Goal: Task Accomplishment & Management: Use online tool/utility

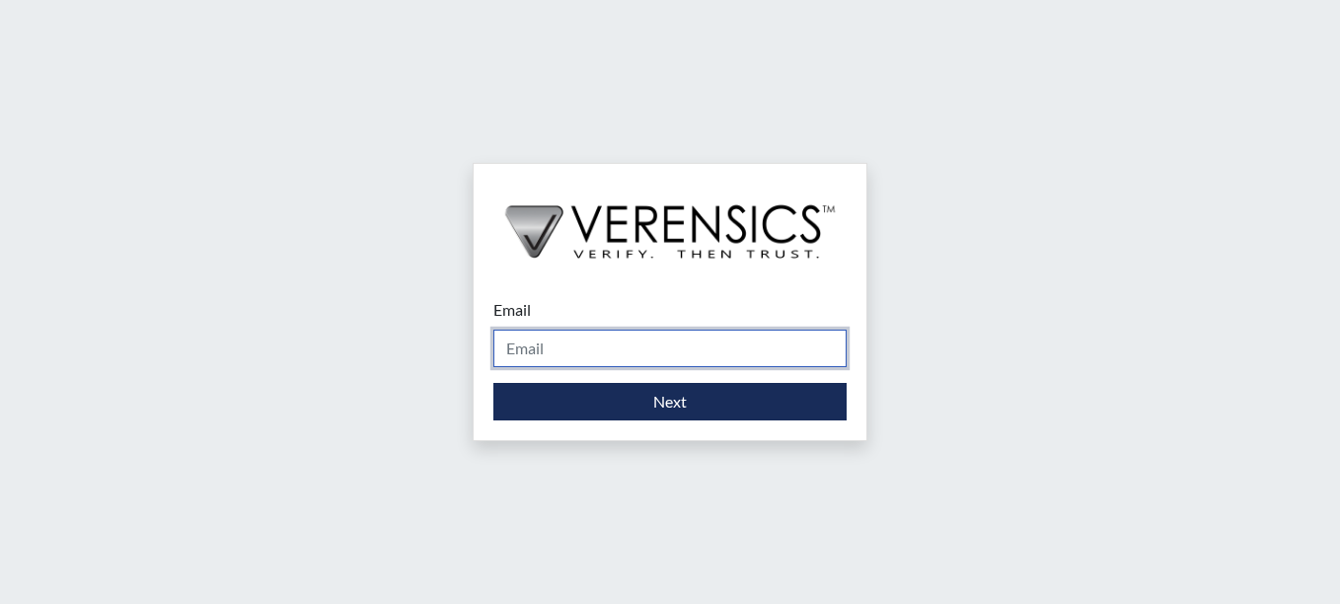
click at [656, 360] on input "Email" at bounding box center [669, 348] width 353 height 37
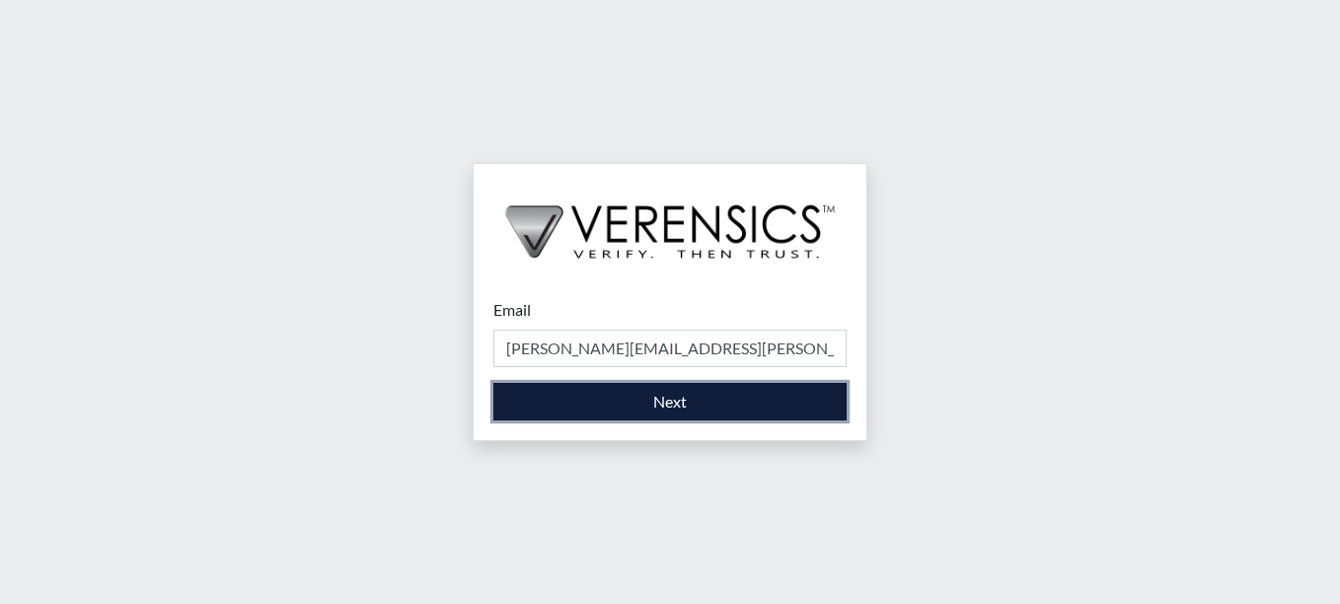
click at [676, 395] on button "Next" at bounding box center [669, 401] width 353 height 37
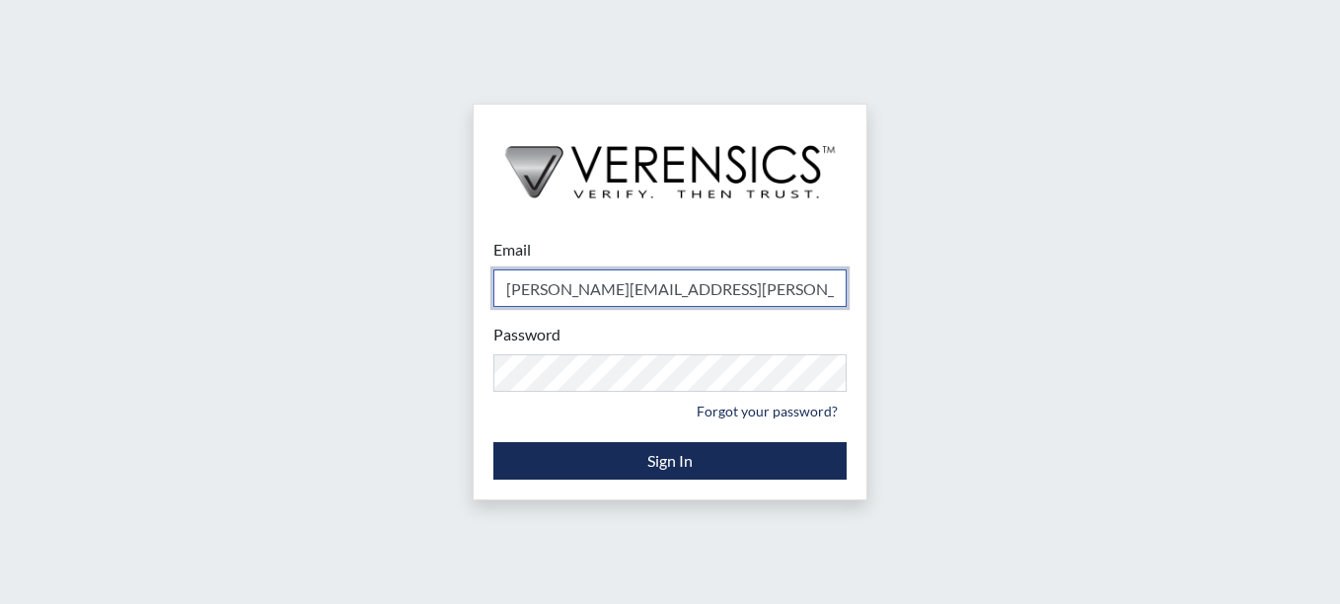
type input "[PERSON_NAME][EMAIL_ADDRESS][PERSON_NAME][DOMAIN_NAME]"
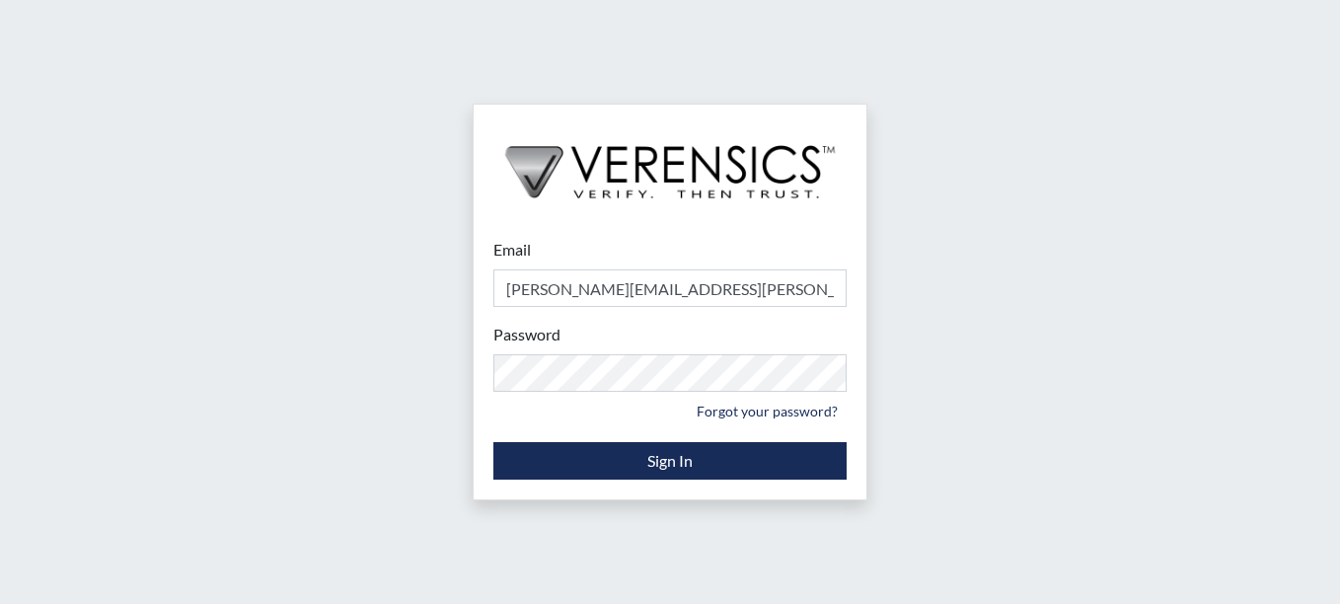
click at [999, 378] on div "Email misty.schmitt@gdc.ga.gov Please provide your email address. Password Plea…" at bounding box center [670, 302] width 1340 height 604
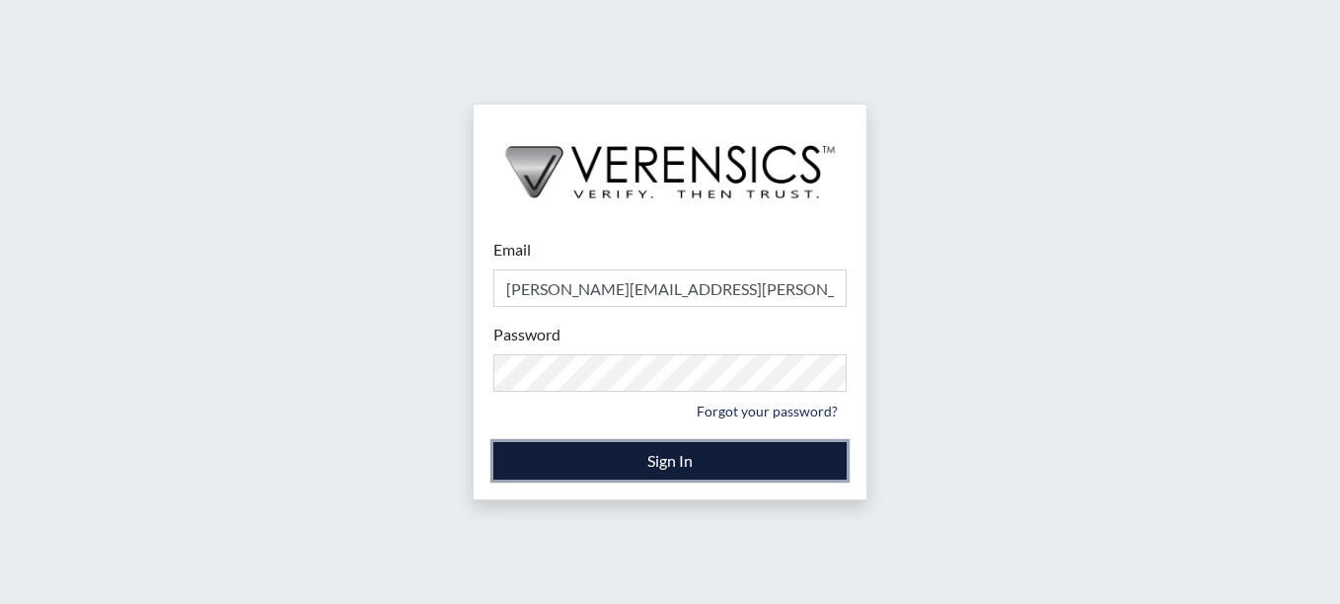
click at [759, 466] on button "Sign In" at bounding box center [669, 460] width 353 height 37
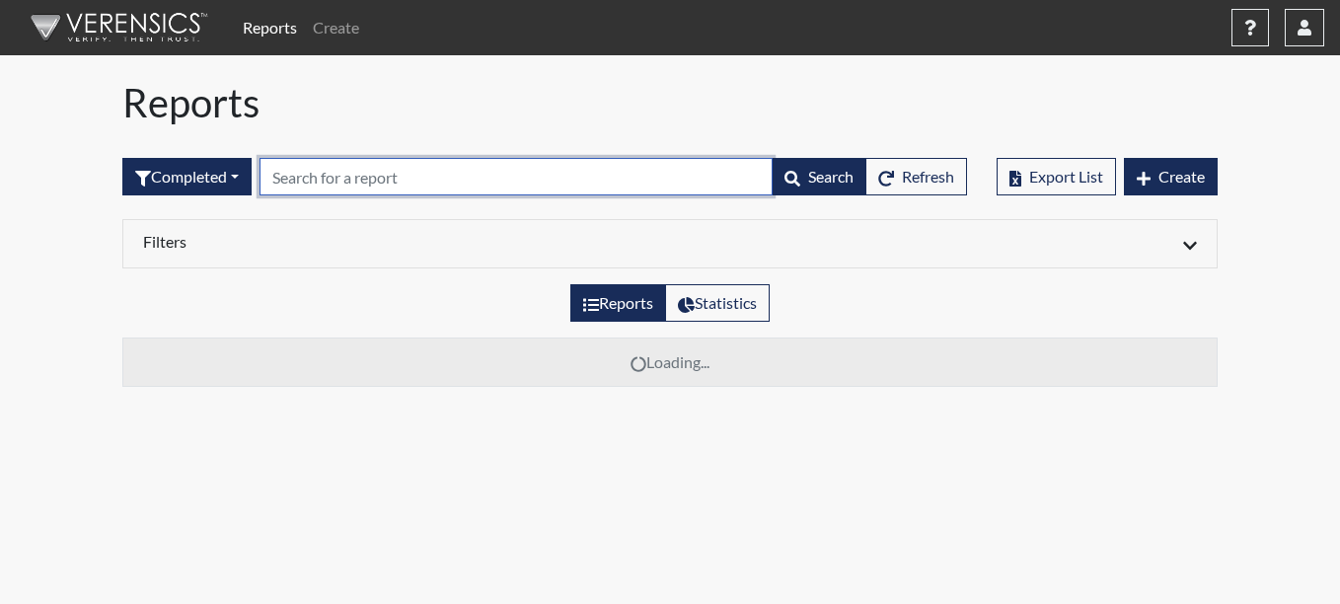
click at [407, 180] on input "text" at bounding box center [515, 176] width 513 height 37
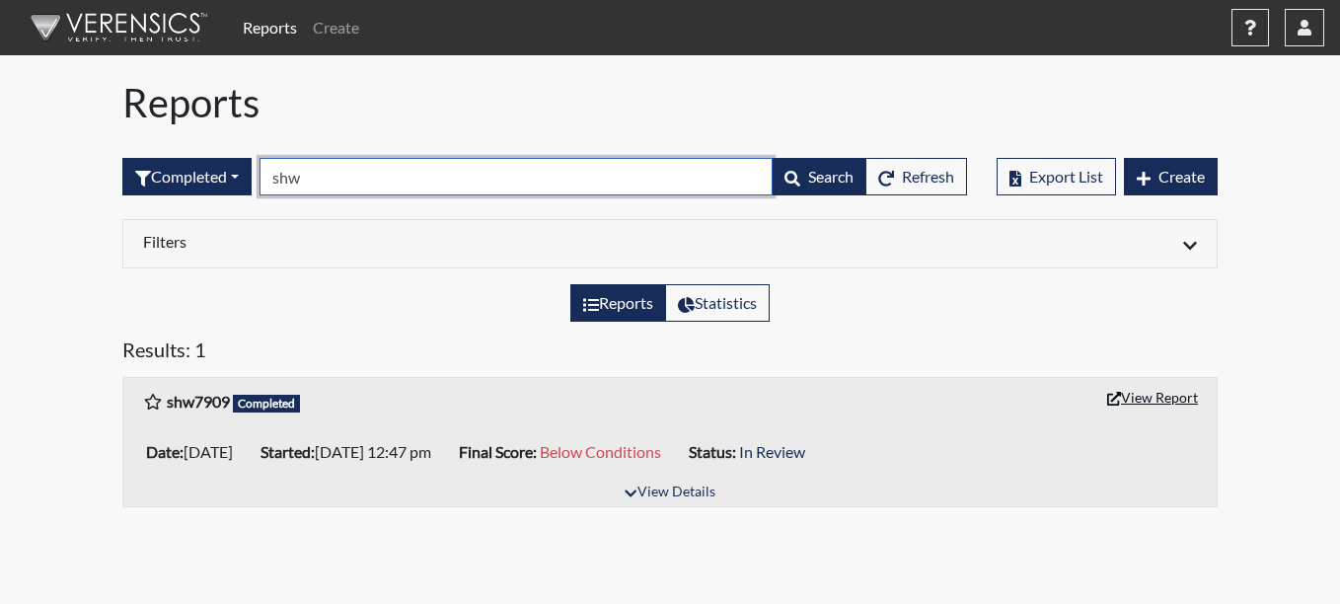
type input "shw"
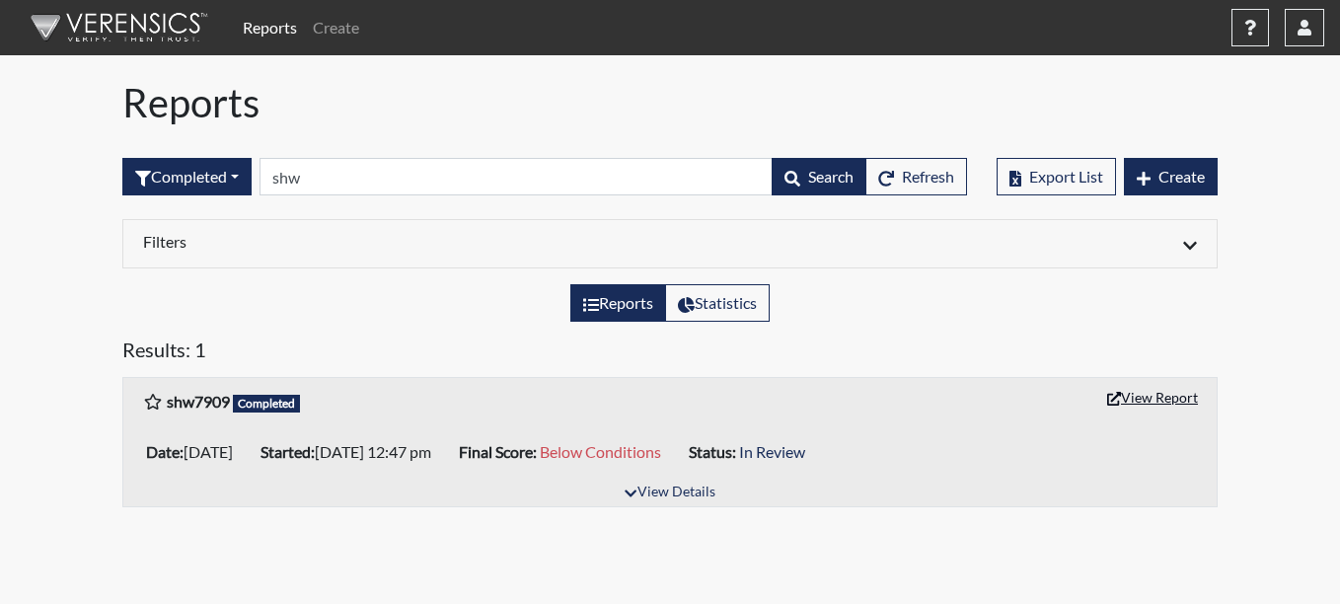
click at [1170, 398] on button "View Report" at bounding box center [1152, 397] width 109 height 31
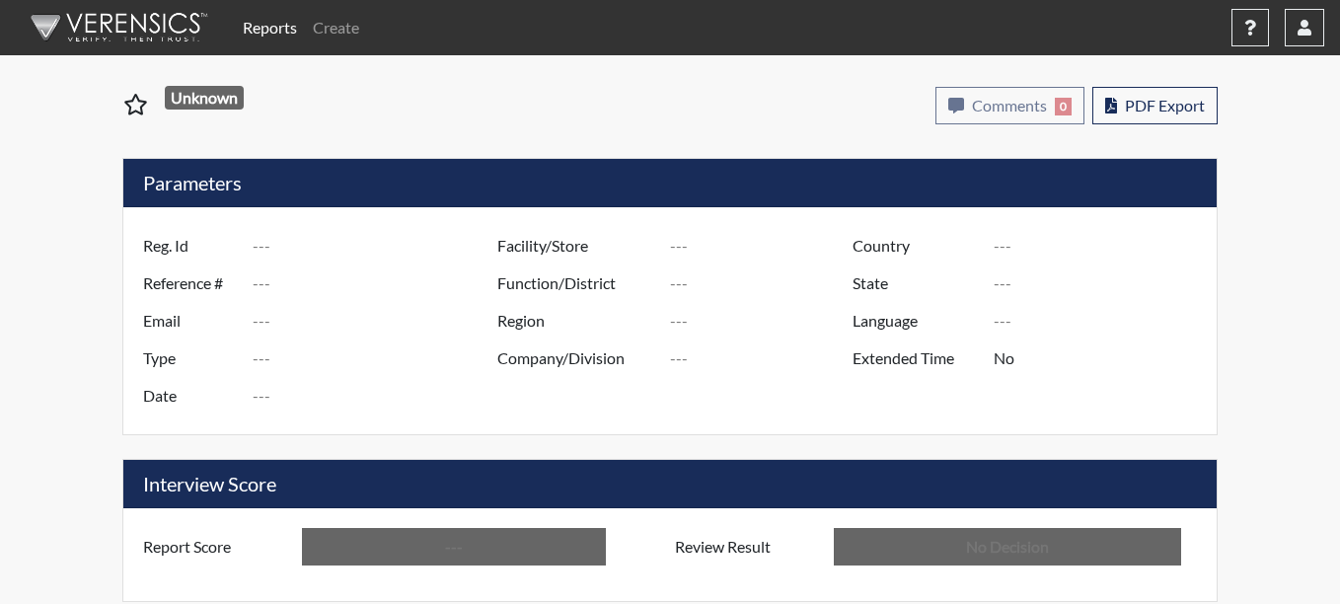
type input "shw7909"
type input "48765"
type input "---"
type input "Corrections Pre-Employment"
type input "[DATE]"
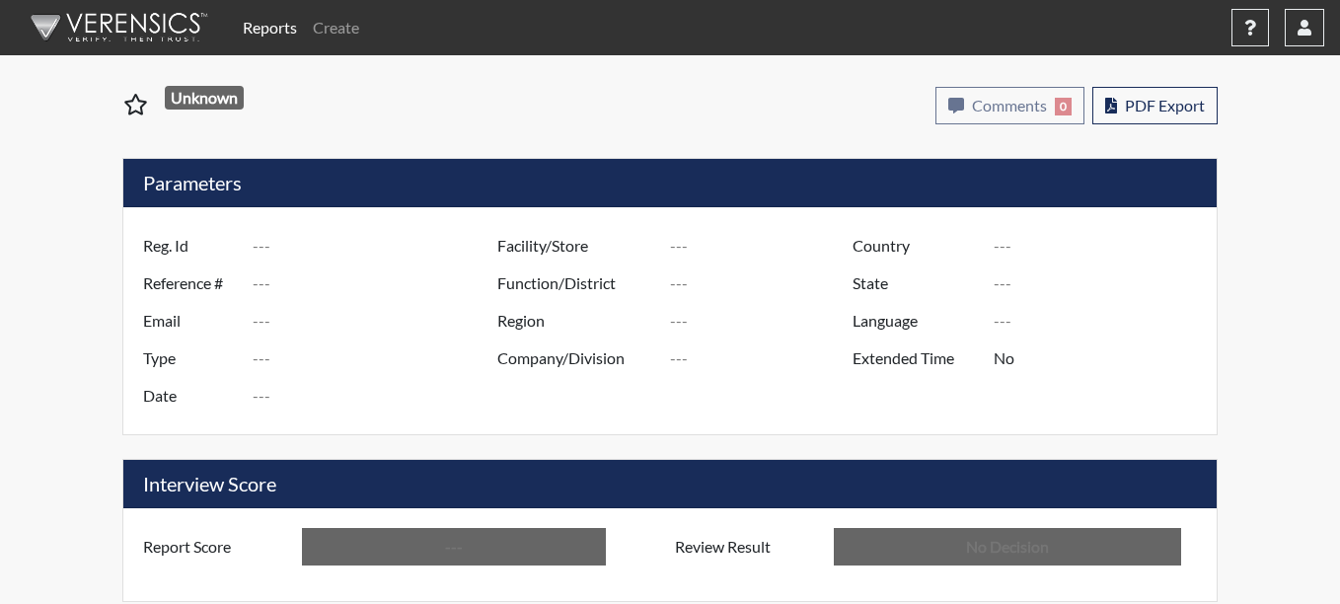
type input "Coastal SP"
type input "[GEOGRAPHIC_DATA]"
type input "[US_STATE]"
type input "English"
type input "Below Conditions"
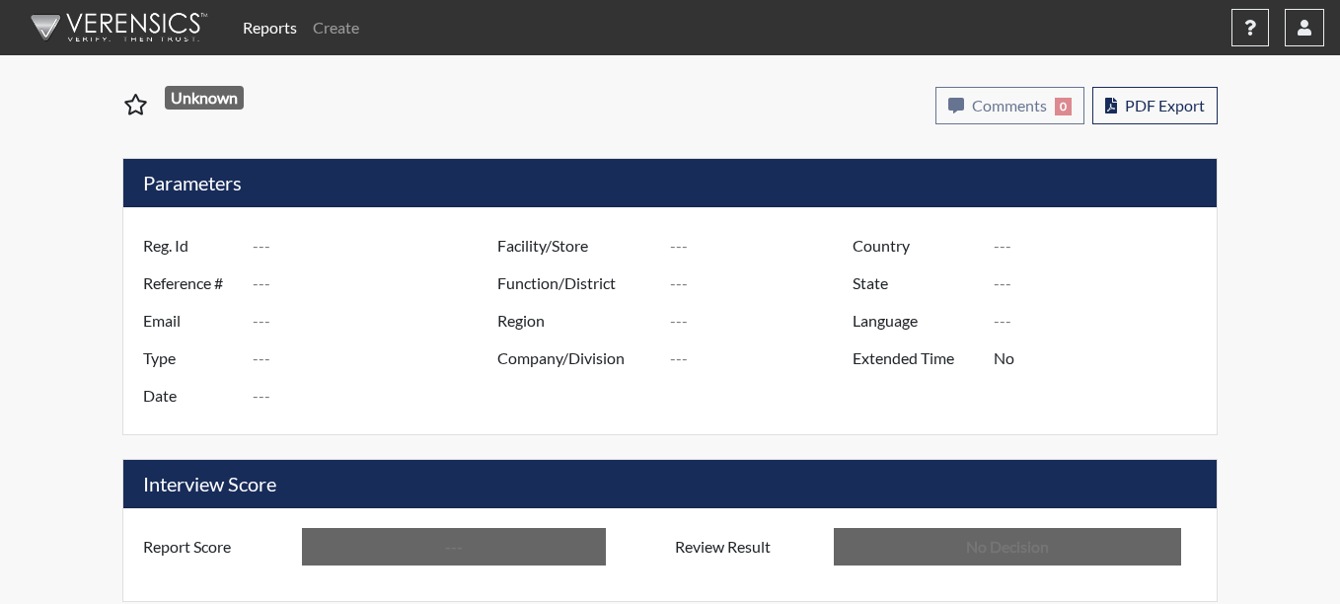
type input "In Review"
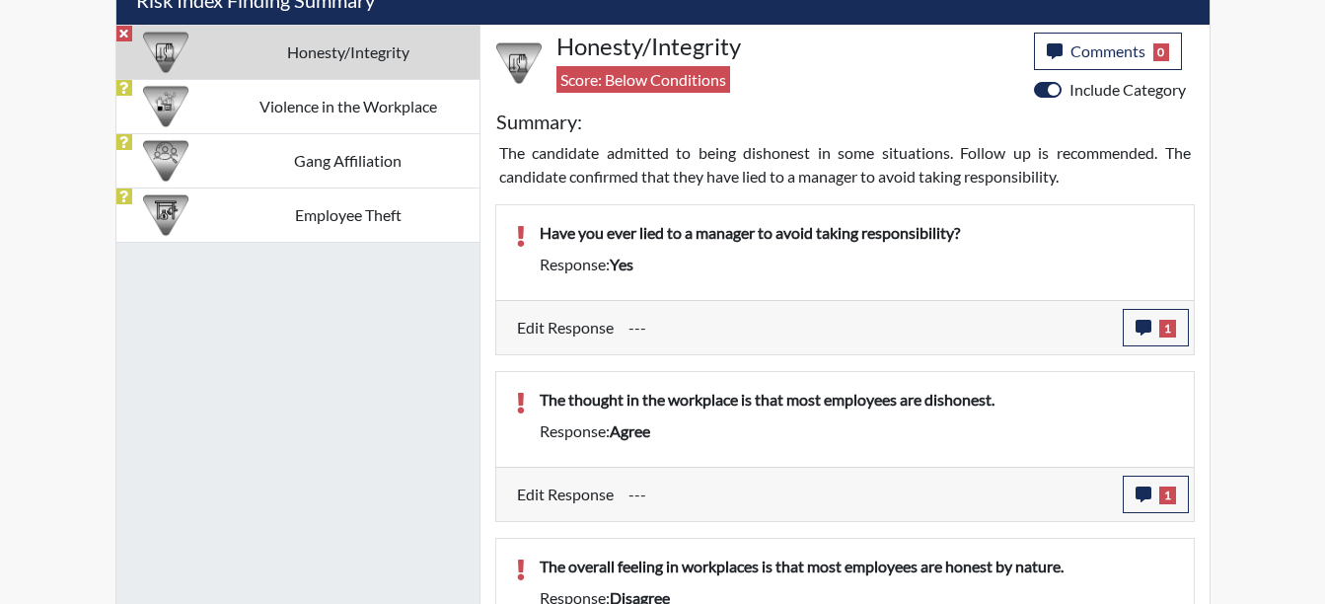
scroll to position [1209, 0]
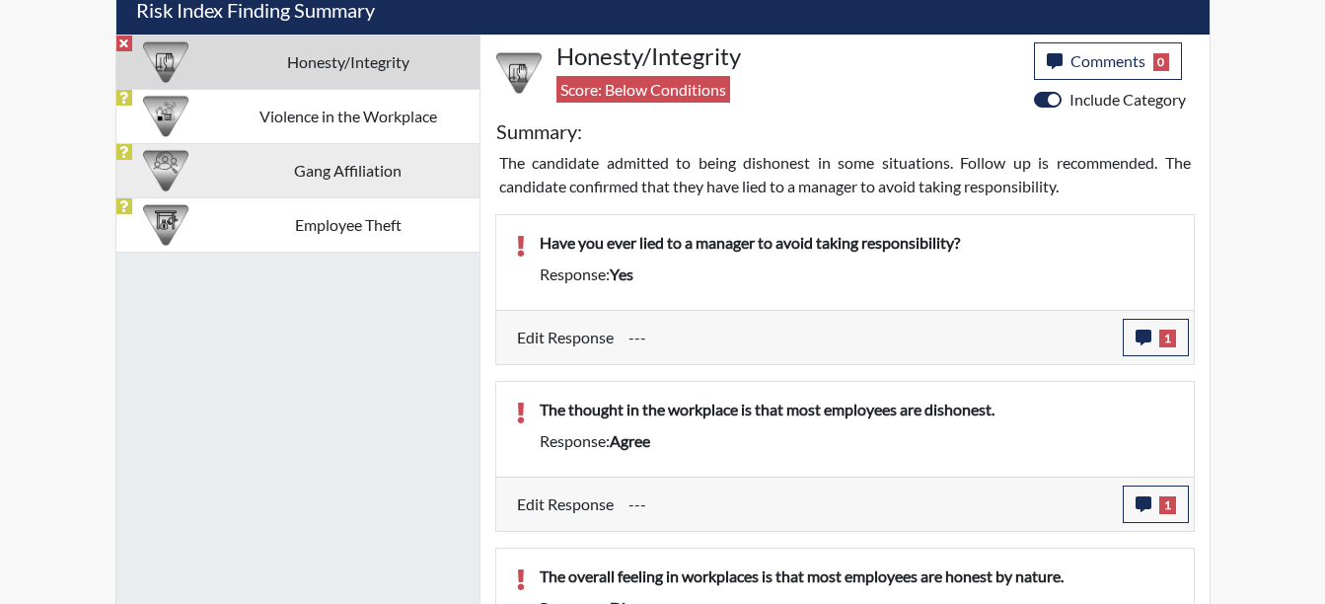
click at [351, 179] on td "Gang Affiliation" at bounding box center [347, 170] width 262 height 54
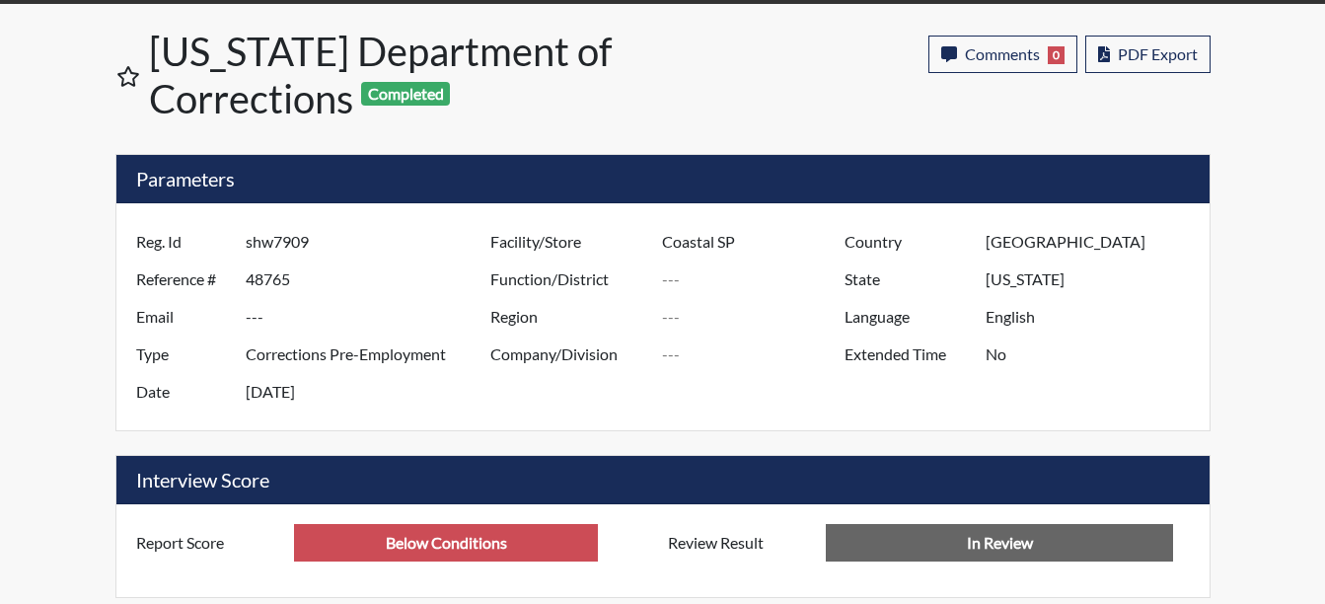
scroll to position [0, 0]
